Goal: Task Accomplishment & Management: Manage account settings

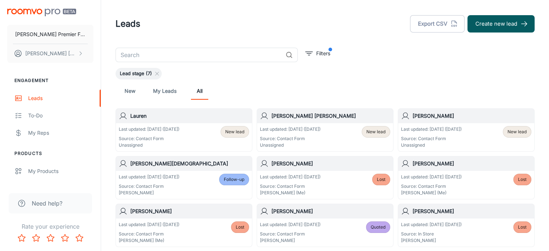
click at [139, 117] on h6 "Lauren" at bounding box center [189, 116] width 119 height 8
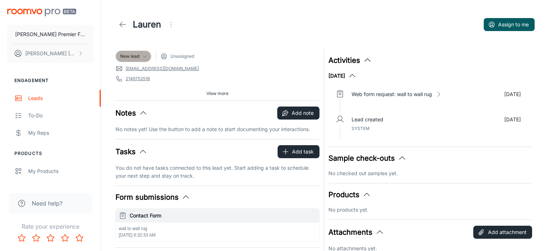
click at [144, 55] on icon at bounding box center [145, 56] width 6 height 6
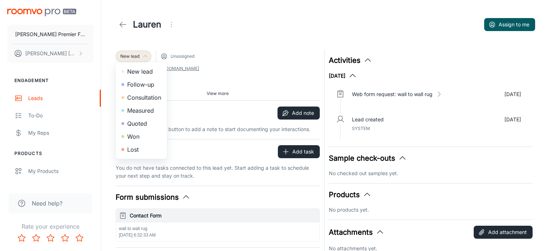
click at [231, 56] on div at bounding box center [277, 125] width 555 height 251
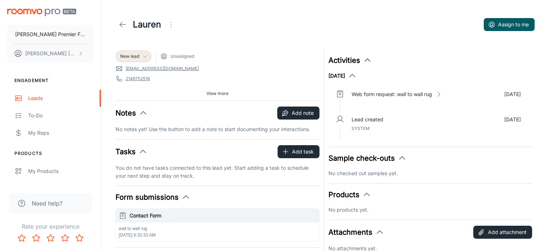
click at [181, 57] on span "Unassigned" at bounding box center [182, 56] width 24 height 6
click at [503, 23] on button "Assign to me" at bounding box center [509, 24] width 51 height 13
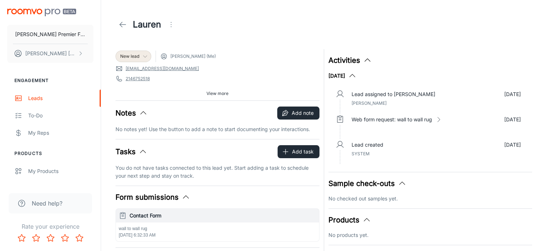
click at [201, 58] on span "[PERSON_NAME] (Me)" at bounding box center [192, 56] width 45 height 6
click at [169, 58] on span "[PERSON_NAME] (Me)" at bounding box center [188, 56] width 56 height 7
click at [172, 25] on icon "Open menu" at bounding box center [171, 24] width 9 height 9
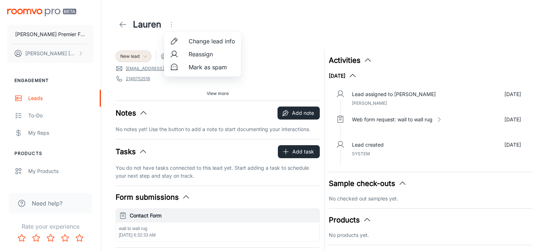
click at [198, 53] on span "Reassign" at bounding box center [211, 54] width 47 height 9
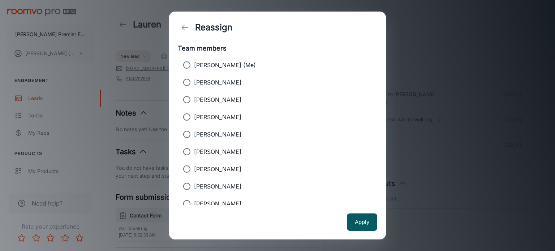
click at [186, 98] on input "[PERSON_NAME]" at bounding box center [186, 99] width 14 height 14
radio input "true"
click at [363, 222] on button "Apply" at bounding box center [362, 221] width 30 height 17
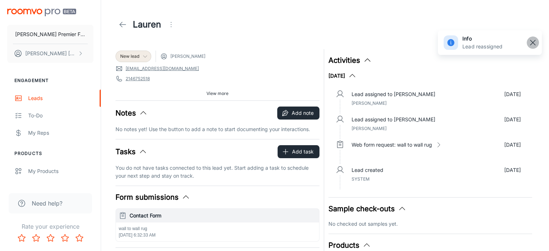
click at [535, 43] on rect "button" at bounding box center [533, 42] width 9 height 9
click at [124, 25] on line at bounding box center [123, 25] width 6 height 0
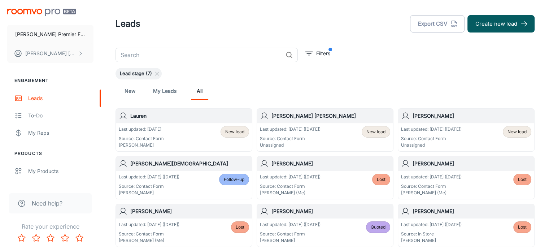
click at [311, 115] on h6 "[PERSON_NAME] [PERSON_NAME]" at bounding box center [331, 116] width 119 height 8
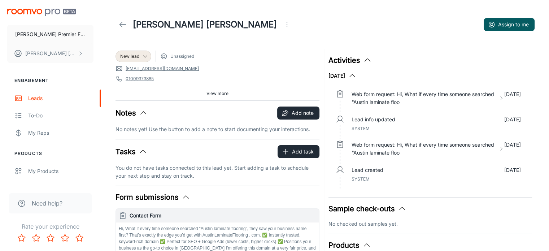
click at [283, 23] on icon "Open menu" at bounding box center [287, 24] width 9 height 9
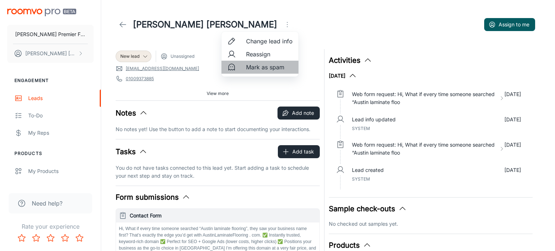
click at [257, 68] on span "Mark as spam" at bounding box center [269, 67] width 47 height 9
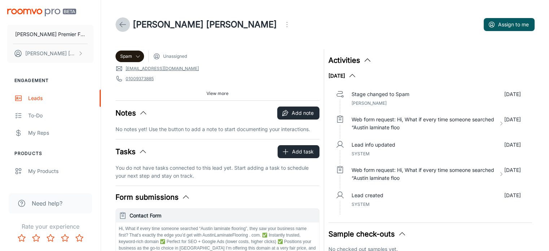
click at [123, 23] on icon at bounding box center [122, 24] width 9 height 9
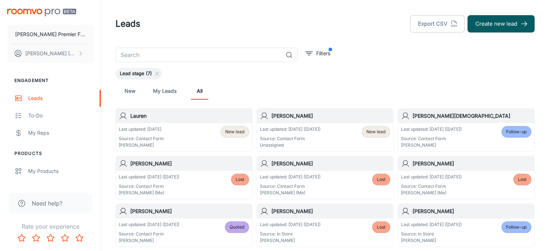
click at [285, 115] on h6 "[PERSON_NAME]" at bounding box center [331, 116] width 119 height 8
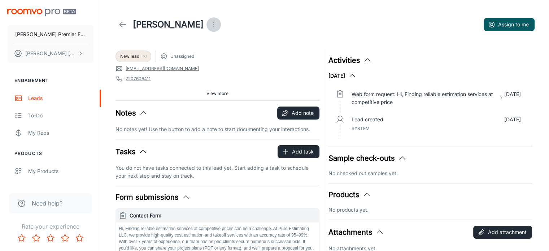
click at [209, 25] on icon "Open menu" at bounding box center [213, 24] width 9 height 9
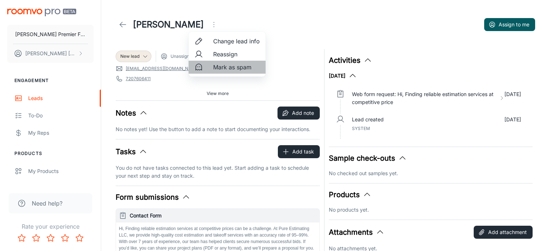
click at [222, 66] on span "Mark as spam" at bounding box center [236, 67] width 47 height 9
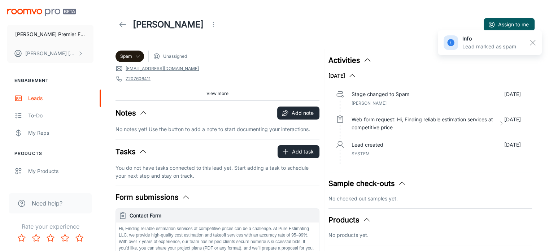
click at [123, 23] on icon at bounding box center [122, 24] width 9 height 9
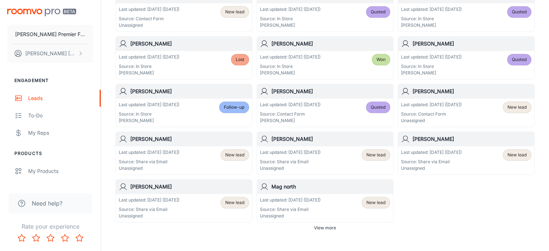
scroll to position [408, 0]
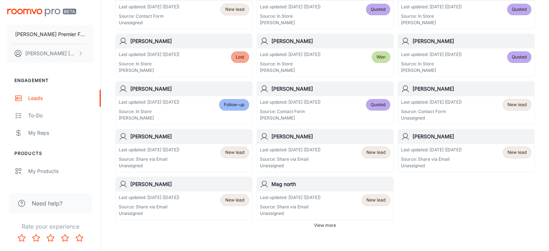
click at [417, 135] on h6 "[PERSON_NAME]" at bounding box center [472, 137] width 119 height 8
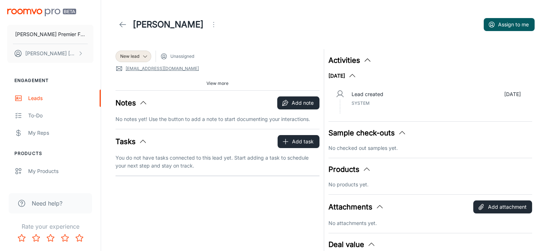
click at [209, 24] on icon "Open menu" at bounding box center [213, 24] width 9 height 9
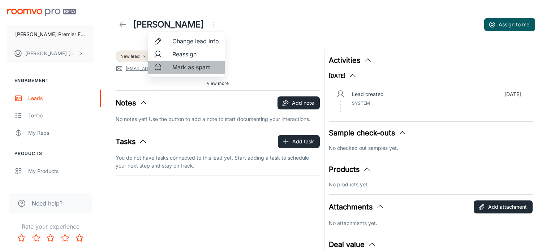
click at [175, 67] on span "Mark as spam" at bounding box center [195, 67] width 47 height 9
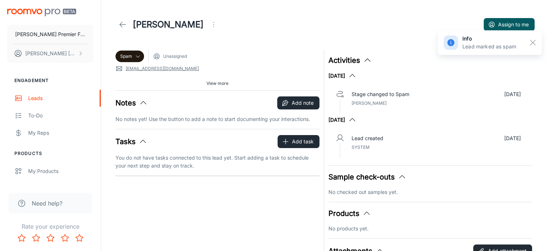
click at [120, 25] on icon at bounding box center [122, 24] width 9 height 9
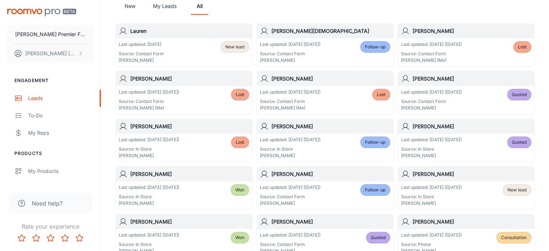
scroll to position [90, 0]
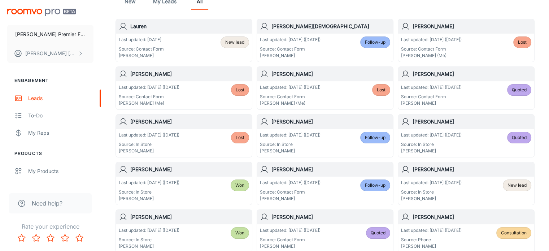
click at [145, 73] on h6 "[PERSON_NAME]" at bounding box center [189, 74] width 119 height 8
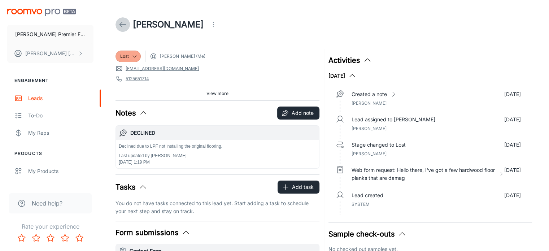
click at [121, 23] on polyline at bounding box center [121, 24] width 3 height 5
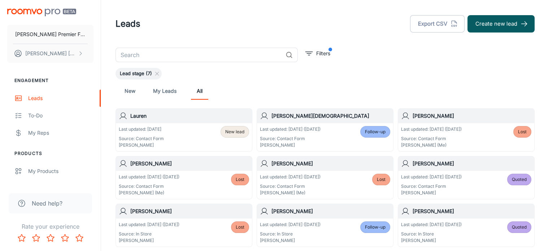
click at [143, 233] on p "Source: In Store" at bounding box center [149, 234] width 61 height 6
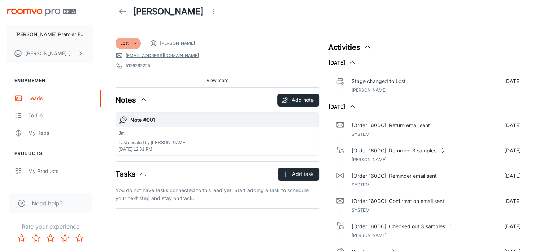
scroll to position [10, 0]
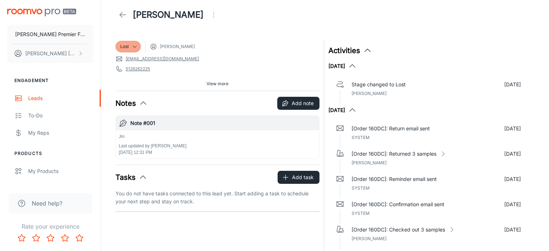
click at [120, 13] on icon at bounding box center [122, 14] width 9 height 9
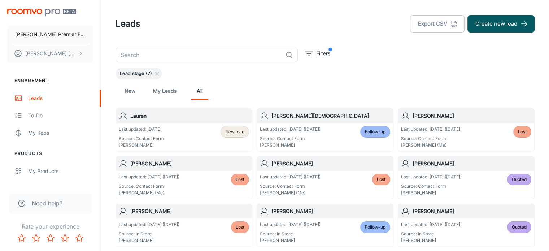
drag, startPoint x: 548, startPoint y: 83, endPoint x: 548, endPoint y: 94, distance: 10.1
click at [309, 51] on icon "filter" at bounding box center [309, 53] width 9 height 9
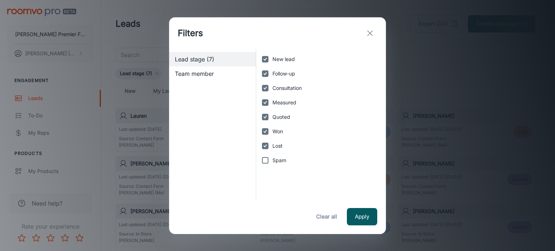
click at [263, 89] on input "Consultation" at bounding box center [265, 88] width 14 height 14
checkbox input "false"
click at [262, 73] on input "Follow-up" at bounding box center [265, 73] width 14 height 14
checkbox input "false"
click at [264, 58] on input "New lead" at bounding box center [265, 59] width 14 height 14
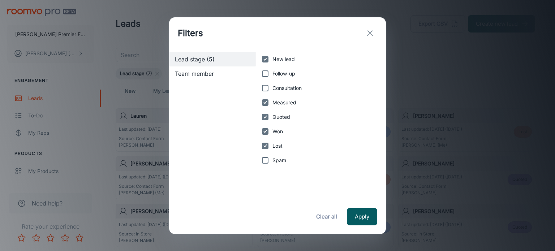
checkbox input "false"
click at [267, 115] on input "Quoted" at bounding box center [265, 117] width 14 height 14
checkbox input "false"
click at [264, 129] on input "Won" at bounding box center [265, 131] width 14 height 14
checkbox input "false"
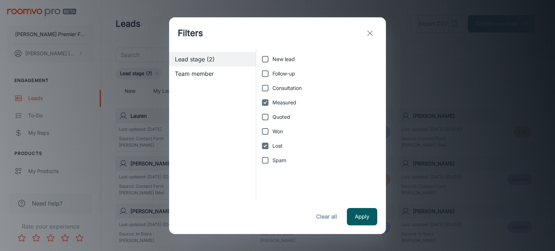
click at [265, 145] on input "Lost" at bounding box center [265, 146] width 14 height 14
checkbox input "false"
click at [355, 214] on button "Apply" at bounding box center [362, 216] width 30 height 17
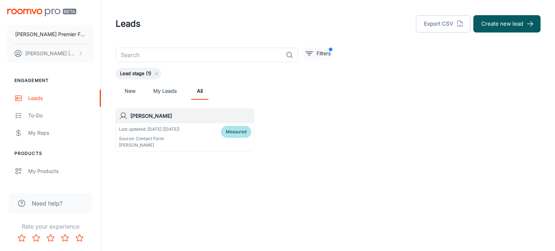
click at [316, 55] on p "Filters" at bounding box center [323, 53] width 14 height 8
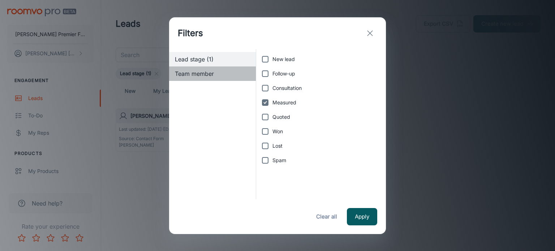
click at [185, 74] on span "Team member" at bounding box center [212, 73] width 75 height 9
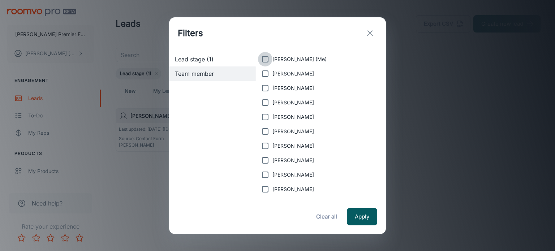
click at [264, 59] on input "[PERSON_NAME] (Me)" at bounding box center [265, 59] width 14 height 14
checkbox input "true"
click at [264, 71] on input "[PERSON_NAME]" at bounding box center [265, 73] width 14 height 14
checkbox input "true"
click at [264, 84] on input "[PERSON_NAME]" at bounding box center [265, 88] width 14 height 14
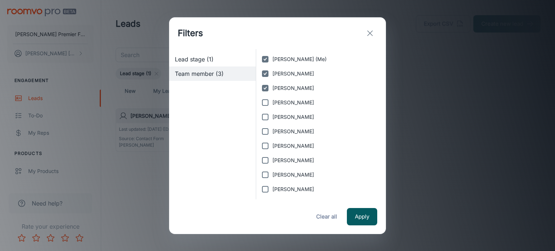
click at [266, 95] on input "[PERSON_NAME]" at bounding box center [265, 88] width 14 height 14
checkbox input "false"
click at [264, 104] on input "[PERSON_NAME]" at bounding box center [265, 102] width 14 height 14
checkbox input "true"
drag, startPoint x: 264, startPoint y: 90, endPoint x: 264, endPoint y: 113, distance: 22.7
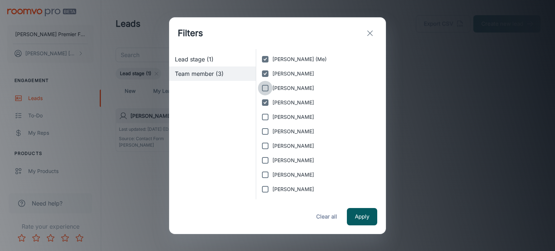
click at [264, 92] on input "[PERSON_NAME]" at bounding box center [265, 88] width 14 height 14
checkbox input "true"
click at [264, 119] on input "[PERSON_NAME]" at bounding box center [265, 117] width 14 height 14
checkbox input "true"
click at [264, 131] on input "[PERSON_NAME]" at bounding box center [265, 131] width 14 height 14
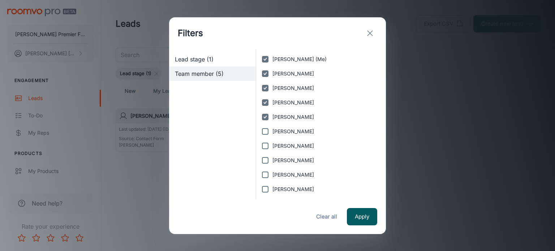
checkbox input "true"
click at [265, 140] on input "[PERSON_NAME]" at bounding box center [265, 146] width 14 height 14
checkbox input "true"
drag, startPoint x: 259, startPoint y: 162, endPoint x: 265, endPoint y: 163, distance: 5.9
click at [263, 162] on input "[PERSON_NAME]" at bounding box center [265, 160] width 14 height 14
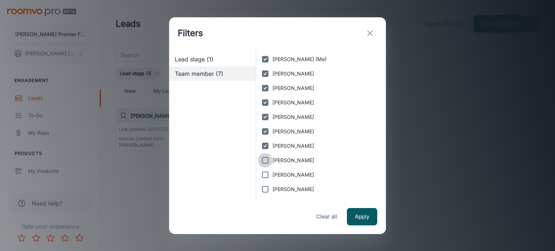
checkbox input "true"
click at [261, 175] on input "[PERSON_NAME]" at bounding box center [265, 175] width 14 height 14
checkbox input "true"
click at [264, 190] on input "[PERSON_NAME]" at bounding box center [265, 189] width 14 height 14
checkbox input "true"
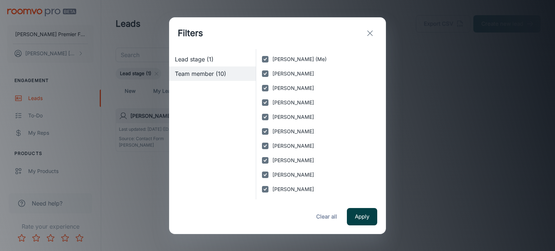
click at [363, 218] on button "Apply" at bounding box center [362, 216] width 30 height 17
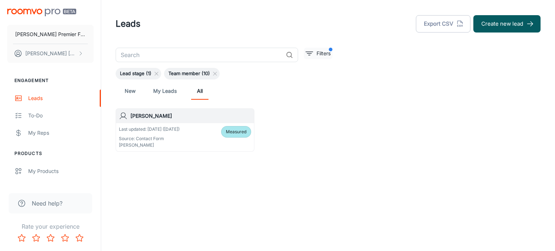
click at [322, 53] on p "Filters" at bounding box center [323, 53] width 14 height 8
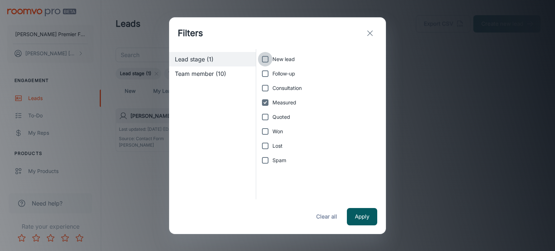
click at [264, 56] on input "New lead" at bounding box center [265, 59] width 14 height 14
checkbox input "true"
click at [265, 71] on input "Follow-up" at bounding box center [265, 73] width 14 height 14
checkbox input "true"
click at [263, 86] on input "Consultation" at bounding box center [265, 88] width 14 height 14
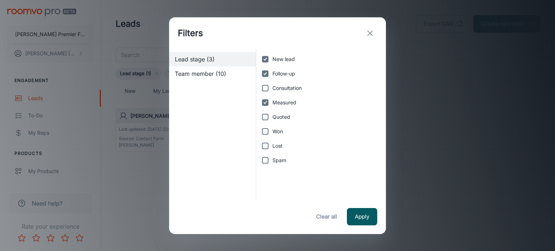
checkbox input "true"
click at [268, 115] on input "Quoted" at bounding box center [265, 117] width 14 height 14
checkbox input "true"
click at [266, 127] on input "Won" at bounding box center [265, 131] width 14 height 14
checkbox input "true"
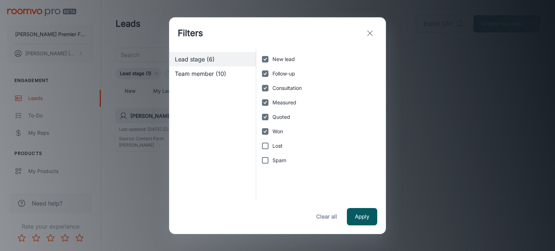
drag, startPoint x: 264, startPoint y: 143, endPoint x: 270, endPoint y: 156, distance: 14.7
click at [269, 151] on input "Lost" at bounding box center [265, 146] width 14 height 14
checkbox input "true"
click at [268, 161] on input "Spam" at bounding box center [265, 160] width 14 height 14
checkbox input "true"
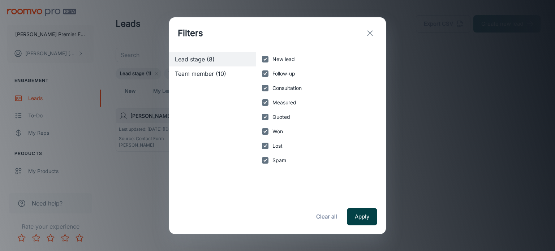
click at [361, 216] on button "Apply" at bounding box center [362, 216] width 30 height 17
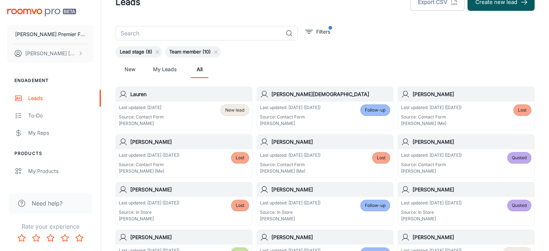
scroll to position [17, 0]
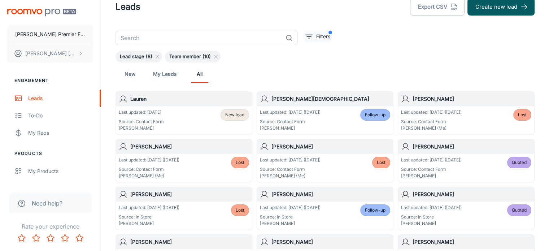
click at [324, 33] on p "Filters" at bounding box center [323, 36] width 14 height 8
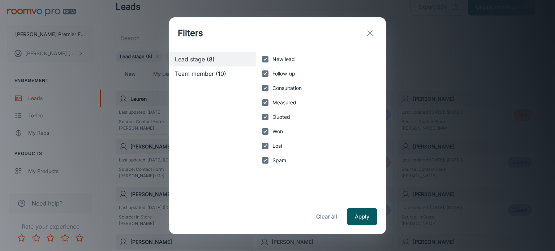
click at [267, 60] on input "New lead" at bounding box center [265, 59] width 14 height 14
checkbox input "false"
click at [267, 76] on input "Follow-up" at bounding box center [265, 73] width 14 height 14
checkbox input "false"
click at [266, 86] on input "Consultation" at bounding box center [265, 88] width 14 height 14
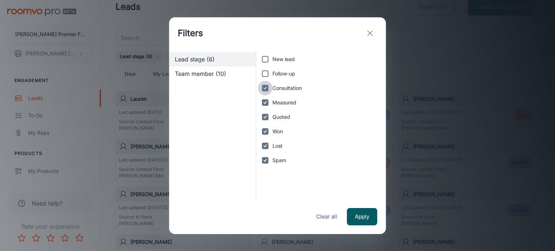
checkbox input "false"
click at [264, 102] on input "Measured" at bounding box center [265, 102] width 14 height 14
checkbox input "false"
click at [267, 114] on input "Quoted" at bounding box center [265, 117] width 14 height 14
checkbox input "false"
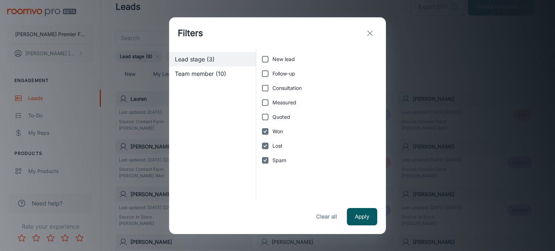
click at [265, 131] on input "Won" at bounding box center [265, 131] width 14 height 14
checkbox input "false"
click at [264, 143] on input "Lost" at bounding box center [265, 146] width 14 height 14
checkbox input "false"
click at [359, 214] on button "Apply" at bounding box center [362, 216] width 30 height 17
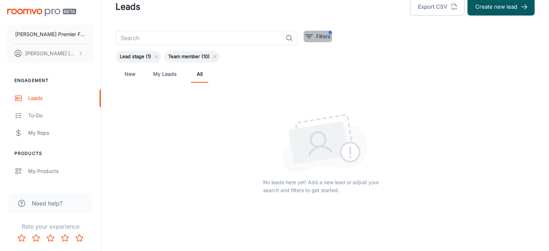
click at [322, 37] on p "Filters" at bounding box center [323, 36] width 14 height 8
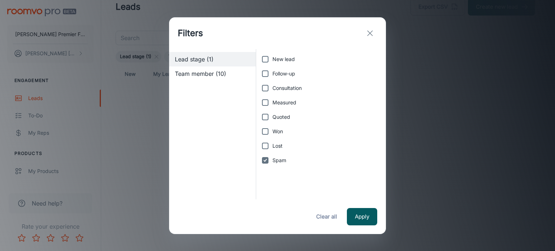
click at [262, 56] on input "New lead" at bounding box center [265, 59] width 14 height 14
checkbox input "true"
click at [267, 76] on input "Follow-up" at bounding box center [265, 73] width 14 height 14
checkbox input "true"
click at [262, 91] on input "Consultation" at bounding box center [265, 88] width 14 height 14
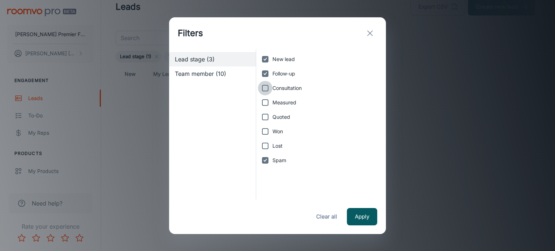
checkbox input "true"
click at [269, 103] on input "Measured" at bounding box center [265, 102] width 14 height 14
checkbox input "true"
click at [264, 118] on input "Quoted" at bounding box center [265, 117] width 14 height 14
checkbox input "true"
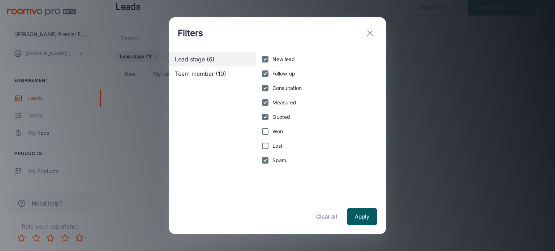
click at [265, 126] on input "Won" at bounding box center [265, 131] width 14 height 14
checkbox input "true"
click at [261, 145] on input "Lost" at bounding box center [265, 146] width 14 height 14
checkbox input "true"
click at [265, 164] on input "Spam" at bounding box center [265, 160] width 14 height 14
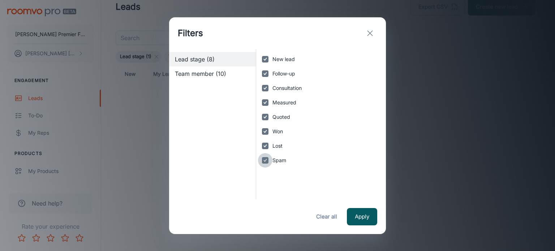
checkbox input "false"
click at [359, 219] on button "Apply" at bounding box center [362, 216] width 30 height 17
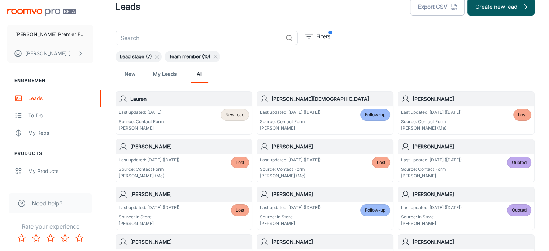
drag, startPoint x: 548, startPoint y: 89, endPoint x: 547, endPoint y: 102, distance: 13.0
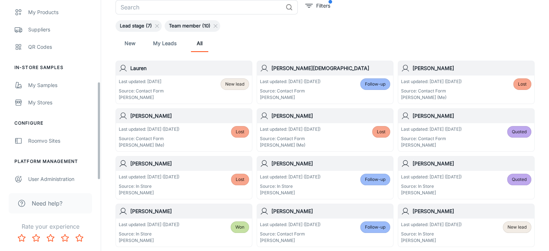
scroll to position [162, 0]
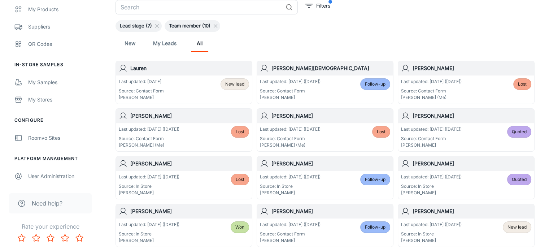
drag, startPoint x: 98, startPoint y: 97, endPoint x: 110, endPoint y: 197, distance: 100.4
drag, startPoint x: 99, startPoint y: 156, endPoint x: 104, endPoint y: 176, distance: 20.5
drag, startPoint x: 98, startPoint y: 161, endPoint x: 98, endPoint y: 186, distance: 24.6
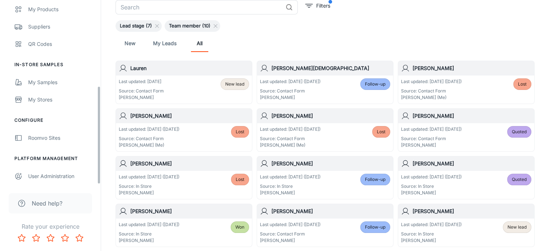
click at [98, 186] on div "[PERSON_NAME] Premier Flooring [PERSON_NAME] Engagement Leads To-do My Reps Pro…" at bounding box center [50, 125] width 101 height 251
